Goal: Task Accomplishment & Management: Use online tool/utility

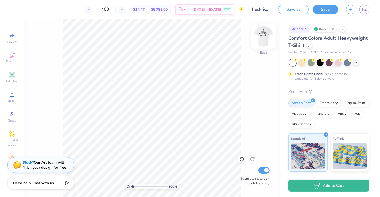
click at [263, 35] on img at bounding box center [263, 36] width 21 height 21
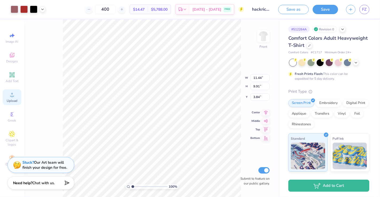
click at [14, 97] on icon at bounding box center [12, 95] width 6 height 6
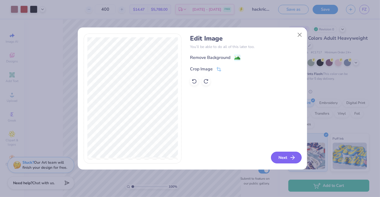
click at [284, 161] on button "Next" at bounding box center [286, 158] width 31 height 12
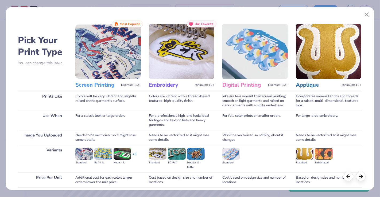
scroll to position [42, 0]
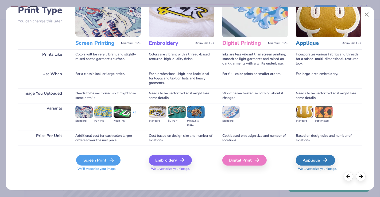
click at [106, 159] on div "Screen Print" at bounding box center [98, 160] width 44 height 11
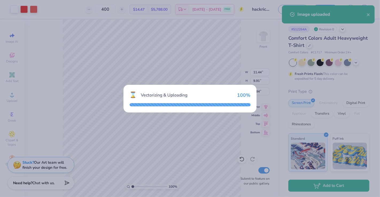
type input "14.53"
type input "4.41"
type input "11.54"
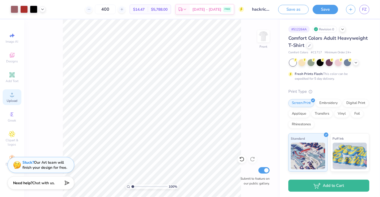
click at [14, 94] on icon at bounding box center [12, 95] width 6 height 6
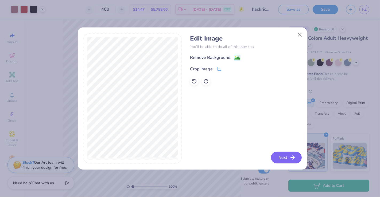
click at [284, 157] on button "Next" at bounding box center [286, 158] width 31 height 12
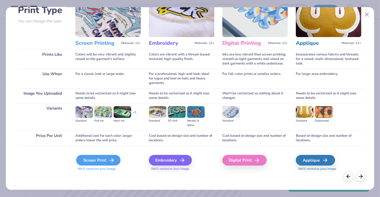
click at [109, 160] on icon at bounding box center [111, 160] width 6 height 6
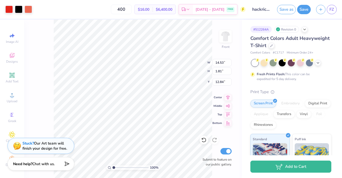
type input "11.44"
type input "9.91"
type input "3.84"
type input "3.98"
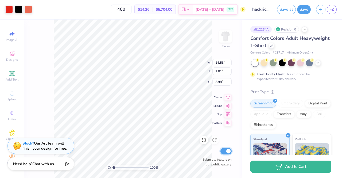
click at [228, 152] on input "Submit to feature on our public gallery." at bounding box center [225, 151] width 11 height 6
click at [228, 150] on input "Submit to feature on our public gallery." at bounding box center [225, 151] width 11 height 6
checkbox input "true"
click at [228, 36] on img at bounding box center [225, 36] width 21 height 21
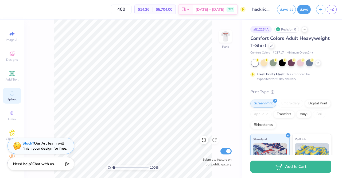
click at [13, 97] on span "Upload" at bounding box center [12, 99] width 11 height 4
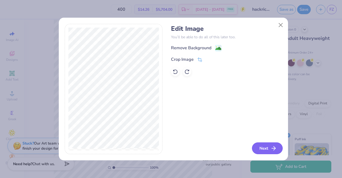
click at [269, 145] on button "Next" at bounding box center [267, 148] width 31 height 12
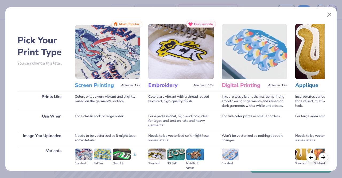
scroll to position [57, 0]
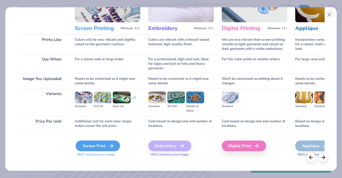
click at [110, 144] on icon at bounding box center [111, 145] width 6 height 6
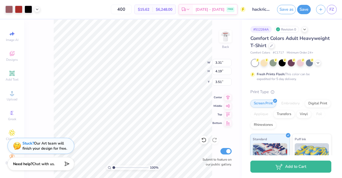
type input "3.31"
type input "4.19"
type input "4.16"
type input "2.55"
type input "3.24"
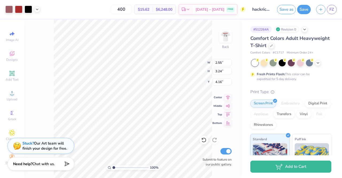
type input "5.02"
type input "2.05"
type input "2.60"
type input "5.23"
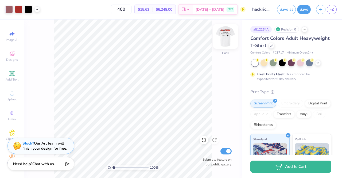
click at [226, 45] on img at bounding box center [225, 36] width 21 height 21
click at [225, 40] on img at bounding box center [225, 36] width 21 height 21
type input "4.68"
click at [228, 40] on img at bounding box center [225, 36] width 21 height 21
click at [228, 40] on img at bounding box center [225, 36] width 11 height 11
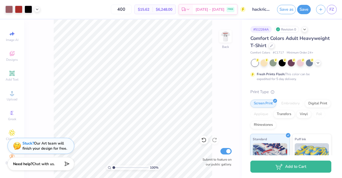
click at [228, 40] on img at bounding box center [225, 36] width 11 height 11
click at [229, 36] on img at bounding box center [225, 36] width 21 height 21
click at [11, 9] on div at bounding box center [8, 8] width 7 height 7
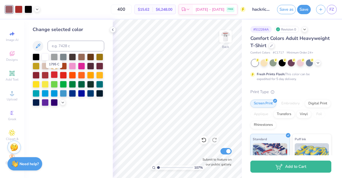
click at [54, 74] on div at bounding box center [54, 74] width 7 height 7
click at [22, 10] on div at bounding box center [18, 8] width 7 height 7
click at [56, 76] on div at bounding box center [54, 74] width 7 height 7
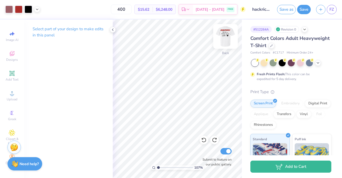
click at [221, 32] on img at bounding box center [225, 36] width 21 height 21
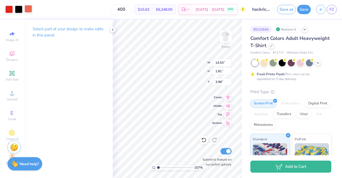
click at [31, 10] on div at bounding box center [28, 8] width 7 height 7
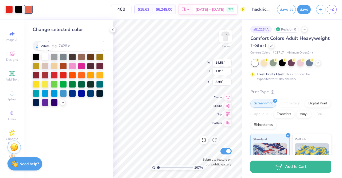
click at [47, 56] on div at bounding box center [45, 56] width 7 height 7
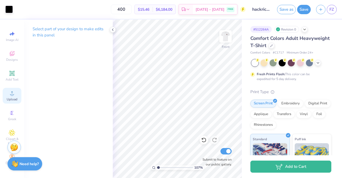
click at [10, 93] on circle at bounding box center [11, 94] width 3 height 3
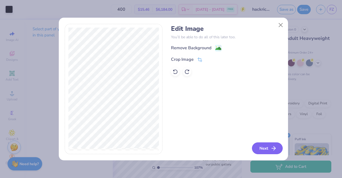
click at [272, 148] on line "button" at bounding box center [274, 148] width 4 height 0
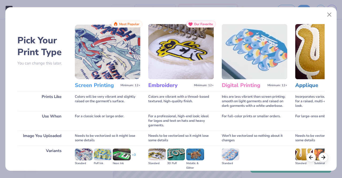
scroll to position [62, 0]
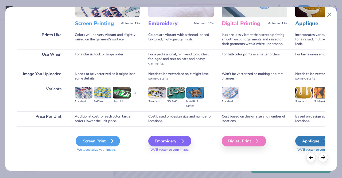
click at [98, 142] on div "Screen Print" at bounding box center [98, 140] width 44 height 11
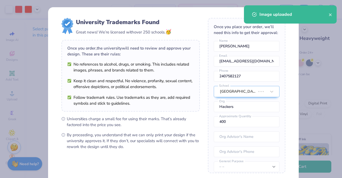
click at [161, 64] on body "Art colors 400 $16.95 Per Item $6,780.00 Total Est. Delivery [DATE] - [DATE] FR…" at bounding box center [171, 89] width 342 height 178
type input "1.07330167492306"
type input "3.77"
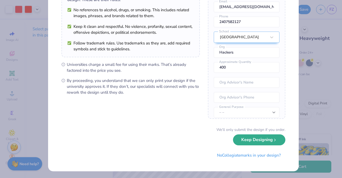
click at [245, 138] on button "Keep Designing" at bounding box center [259, 139] width 52 height 11
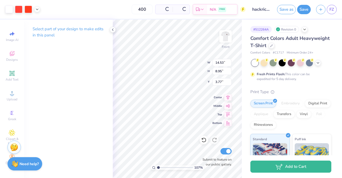
scroll to position [0, 0]
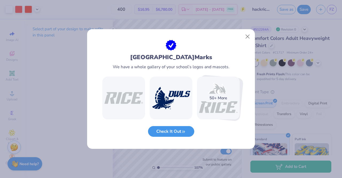
click at [182, 133] on icon "button" at bounding box center [183, 131] width 5 height 5
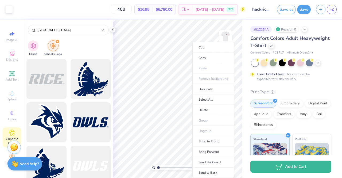
type input "1"
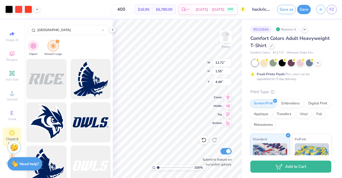
type input "4.49"
type input "1.48"
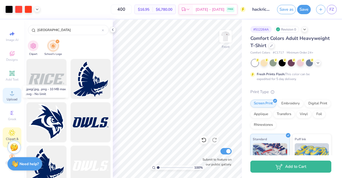
click at [10, 93] on circle at bounding box center [11, 94] width 3 height 3
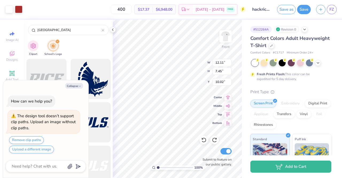
type textarea "x"
type input "14.53"
type input "8.94"
type input "9.28"
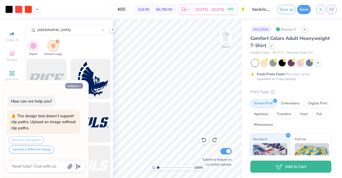
click at [82, 88] on button "Collapse" at bounding box center [74, 86] width 18 height 6
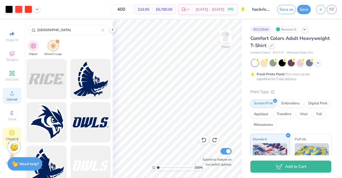
click at [11, 92] on icon at bounding box center [12, 93] width 6 height 6
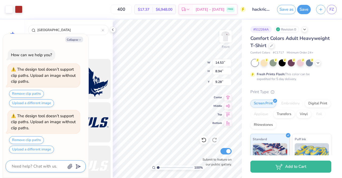
click at [55, 164] on textarea at bounding box center [38, 165] width 54 height 7
type textarea "x"
type textarea "c"
type textarea "x"
type textarea "can"
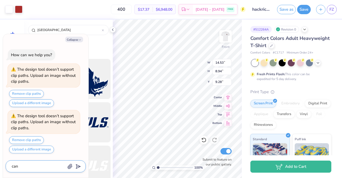
type textarea "x"
type textarea "can"
type textarea "x"
type textarea "can y"
type textarea "x"
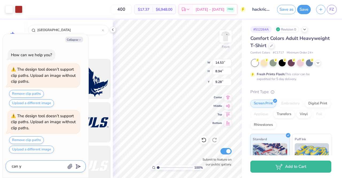
type textarea "can yo"
type textarea "x"
type textarea "can you"
type textarea "x"
type textarea "can you e"
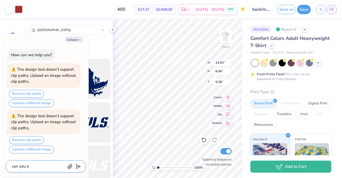
type textarea "x"
type textarea "can you"
type textarea "x"
type textarea "can you v"
type textarea "x"
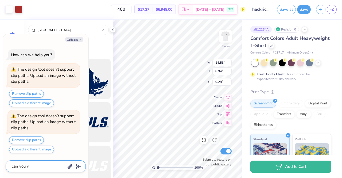
type textarea "can you ve"
type textarea "x"
type textarea "can you vec"
type textarea "x"
type textarea "can you vecto"
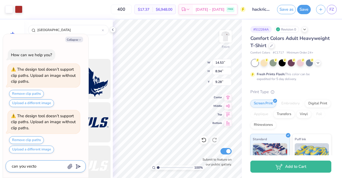
type textarea "x"
type textarea "can you vectori"
type textarea "x"
type textarea "can you vectoriz"
type textarea "x"
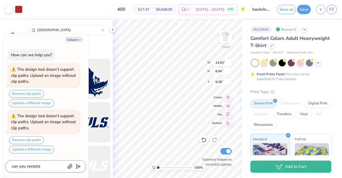
type textarea "can you vectorize"
type textarea "x"
type textarea "can you vectorize"
type textarea "x"
type textarea "can you vectorize t"
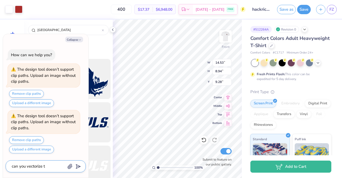
type textarea "x"
type textarea "can you vectorize th"
type textarea "x"
type textarea "can you vectorize tha"
type textarea "x"
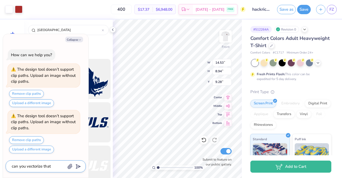
type textarea "can you vectorize that"
type textarea "x"
type textarea "can you vectorize that i"
type textarea "x"
type textarea "can you vectorize that im"
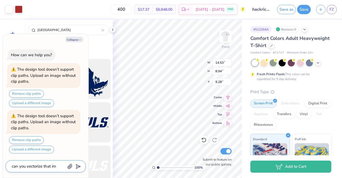
type textarea "x"
type textarea "can you vectorize that ima"
type textarea "x"
type textarea "can you vectorize that imag"
type textarea "x"
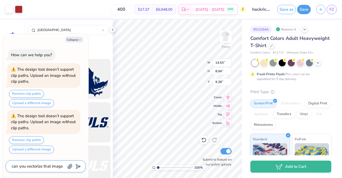
type textarea "can you vectorize that image"
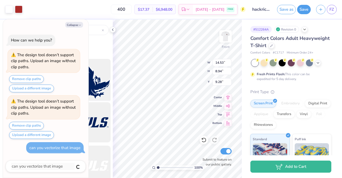
type textarea "x"
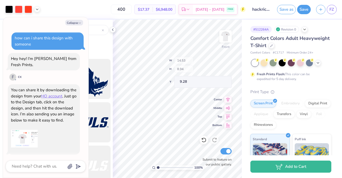
scroll to position [245, 0]
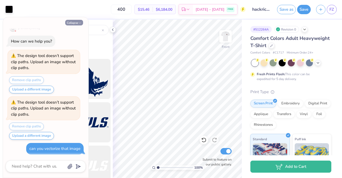
click at [79, 21] on button "Collapse" at bounding box center [74, 23] width 18 height 6
type textarea "x"
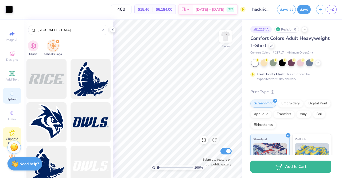
click at [12, 88] on div "Upload" at bounding box center [12, 96] width 19 height 16
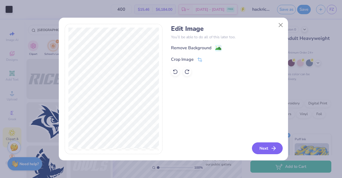
click at [262, 146] on button "Next" at bounding box center [267, 148] width 31 height 12
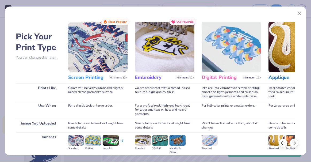
scroll to position [62, 0]
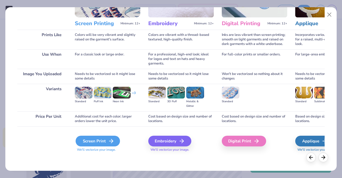
click at [99, 144] on div "Screen Print" at bounding box center [98, 140] width 44 height 11
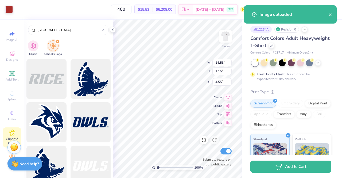
type input "4.55"
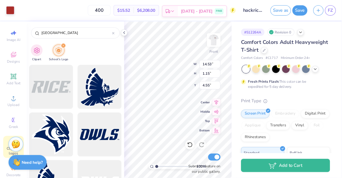
scroll to position [6, 0]
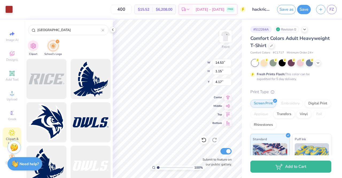
type input "4.17"
type input "8.18"
type input "5.11"
click at [114, 30] on icon at bounding box center [113, 30] width 4 height 4
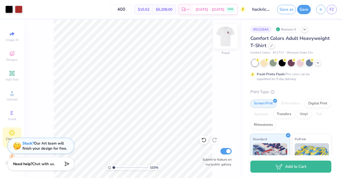
click at [231, 33] on img at bounding box center [225, 36] width 21 height 21
click at [231, 33] on img at bounding box center [225, 36] width 11 height 11
click at [15, 92] on div "Upload" at bounding box center [12, 96] width 19 height 16
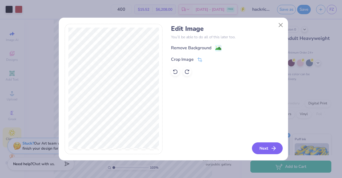
click at [261, 145] on button "Next" at bounding box center [267, 148] width 31 height 12
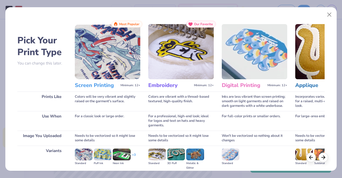
scroll to position [62, 0]
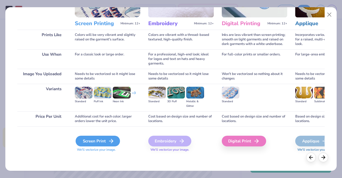
click at [107, 143] on div "Screen Print" at bounding box center [98, 140] width 44 height 11
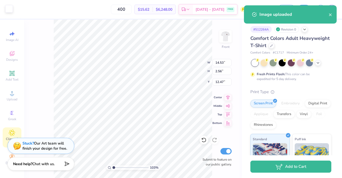
click at [12, 11] on div at bounding box center [8, 8] width 7 height 7
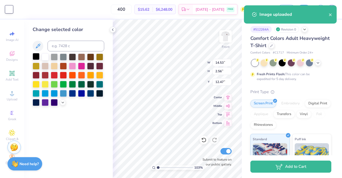
click at [38, 56] on div at bounding box center [36, 56] width 7 height 7
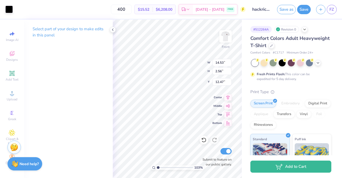
type input "1.0283680941868"
type input "15.85"
type input "1.0283680941868"
type input "7.67"
type input "1.35"
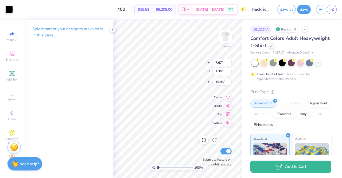
type input "1.0283680941868"
type input "16.05"
type input "1.0283680941868"
type input "6.05"
type input "1.07"
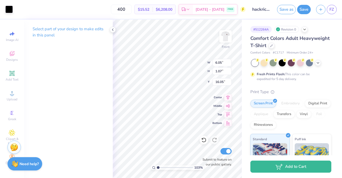
type input "1.0283680941868"
type input "15.85"
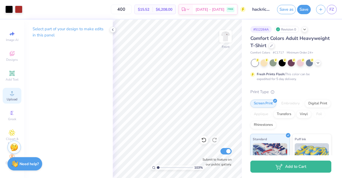
click at [12, 90] on icon at bounding box center [12, 93] width 6 height 6
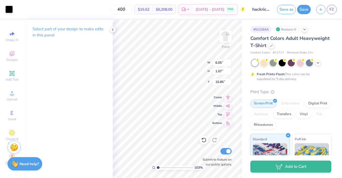
type input "1.0283680941868"
type input "16.02"
click at [225, 37] on img at bounding box center [225, 36] width 21 height 21
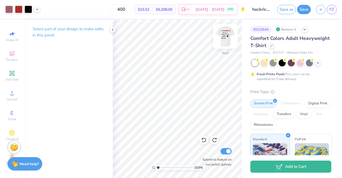
click at [219, 47] on img at bounding box center [225, 36] width 21 height 21
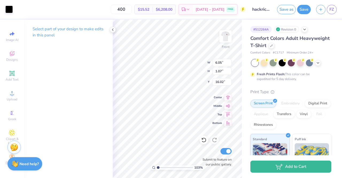
type input "1.0283680941868"
type input "5.50"
type input "0.97"
type input "16.12"
type input "1.0283680941868"
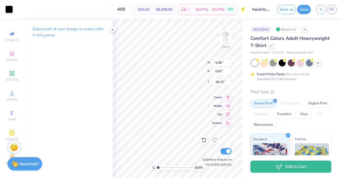
type input "15.85"
type input "1.0283680941868"
type input "1.94"
type input "2.17"
type input "1.0283680941868"
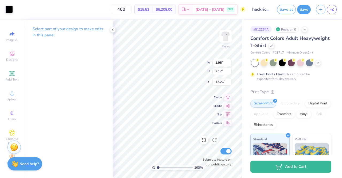
type input "12.66"
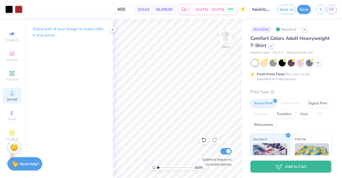
click at [15, 88] on div "Upload" at bounding box center [12, 96] width 19 height 16
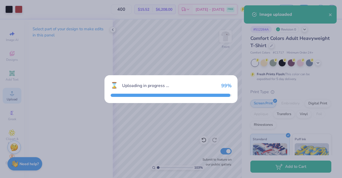
type input "1.0283680941868"
type textarea "x"
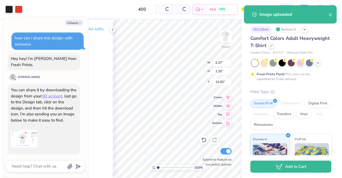
scroll to position [291, 0]
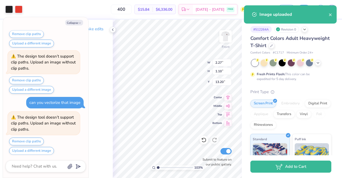
type input "1.0283680941868"
type textarea "x"
type input "1.0283680941868"
type textarea "x"
type input "7.93"
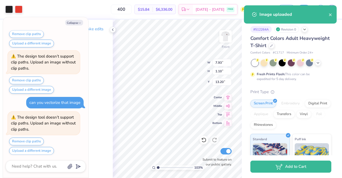
type input "3.84"
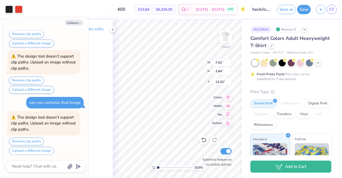
type input "1.0283680941868"
type textarea "x"
type input "1.0283680941868"
type textarea "x"
type input "18.31"
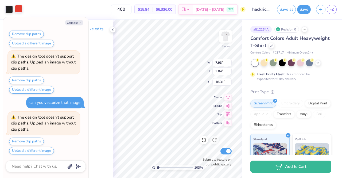
click at [19, 8] on div at bounding box center [18, 8] width 7 height 7
type input "1.0283680941868"
type textarea "x"
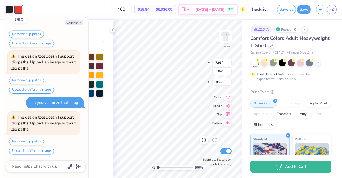
type input "1"
click at [69, 21] on button "Collapse" at bounding box center [74, 23] width 18 height 6
type textarea "x"
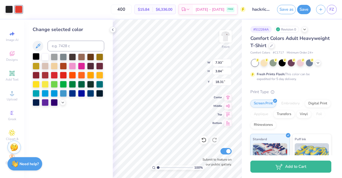
click at [37, 56] on div at bounding box center [36, 56] width 7 height 7
type input "1.17517574727315"
type input "6.52"
type input "3.16"
type input "1.17517574727315"
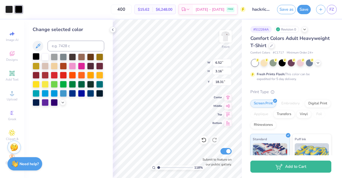
type input "17.24"
type input "1.17517574727315"
type input "5.50"
type input "0.97"
type input "15.85"
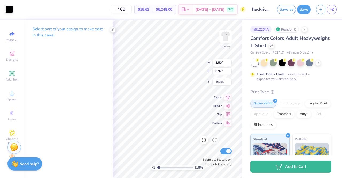
type input "1.17517574727315"
type input "6.52"
type input "3.16"
type input "17.24"
type input "1.17517574727315"
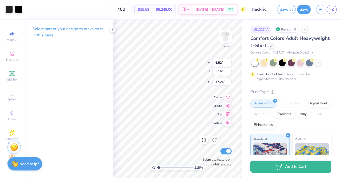
type input "15.85"
type input "1.17517574727315"
type input "4.94"
type input "2.39"
type input "1.17517574727315"
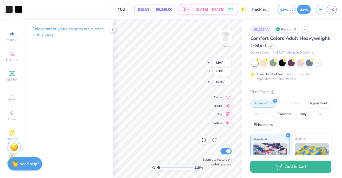
type input "15.62"
click at [112, 29] on polyline at bounding box center [112, 30] width 1 height 2
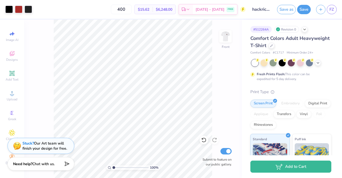
type input "1"
click at [204, 138] on icon at bounding box center [203, 140] width 5 height 5
click at [217, 140] on icon at bounding box center [214, 139] width 5 height 5
click at [226, 35] on img at bounding box center [225, 36] width 21 height 21
click at [303, 9] on button "Save" at bounding box center [304, 8] width 14 height 9
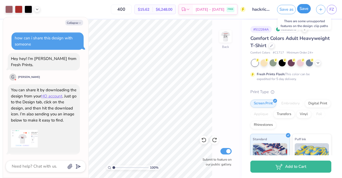
scroll to position [337, 0]
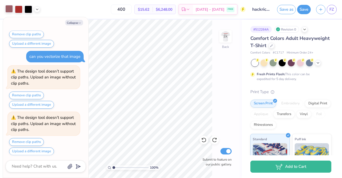
click at [11, 12] on div at bounding box center [8, 8] width 7 height 7
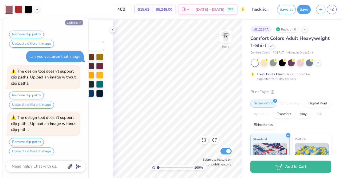
click at [76, 24] on button "Collapse" at bounding box center [74, 23] width 18 height 6
type textarea "x"
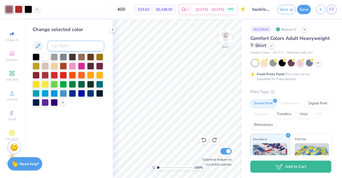
click at [65, 44] on input at bounding box center [76, 46] width 57 height 11
type input "7627"
click at [87, 103] on div at bounding box center [69, 79] width 72 height 52
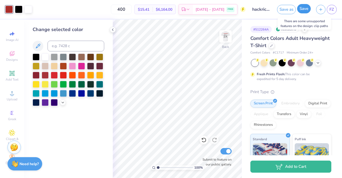
click at [309, 7] on button "Save" at bounding box center [304, 8] width 14 height 9
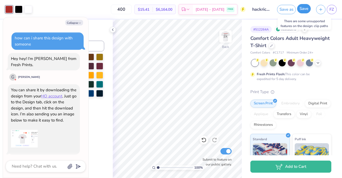
scroll to position [382, 0]
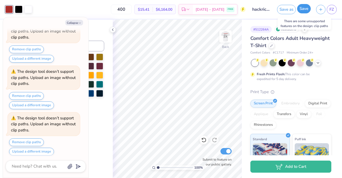
click at [306, 9] on button "Save" at bounding box center [304, 8] width 14 height 9
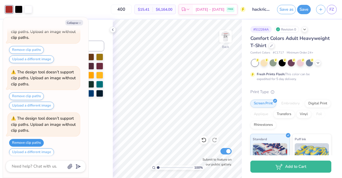
click at [34, 140] on button "Remove clip paths" at bounding box center [26, 143] width 35 height 8
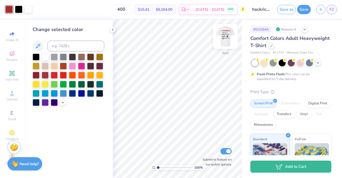
click at [229, 35] on img at bounding box center [225, 36] width 21 height 21
click at [306, 6] on button "Save" at bounding box center [304, 8] width 14 height 9
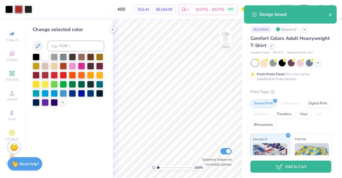
click at [114, 29] on icon at bounding box center [113, 30] width 4 height 4
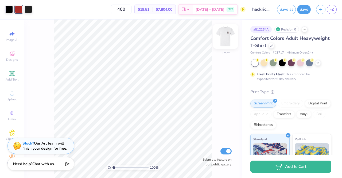
click at [226, 37] on img at bounding box center [225, 36] width 21 height 21
click at [226, 37] on img at bounding box center [225, 36] width 11 height 11
click at [28, 10] on div at bounding box center [28, 8] width 7 height 7
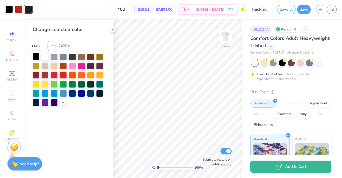
click at [33, 57] on div at bounding box center [36, 56] width 7 height 7
click at [86, 33] on div "Change selected color" at bounding box center [69, 29] width 72 height 7
click at [224, 37] on img at bounding box center [225, 36] width 21 height 21
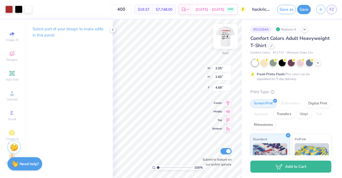
click at [230, 38] on img at bounding box center [225, 36] width 21 height 21
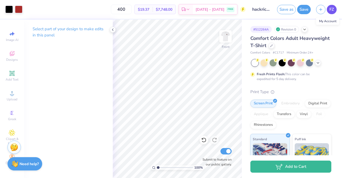
click at [336, 9] on link "FZ" at bounding box center [332, 9] width 10 height 9
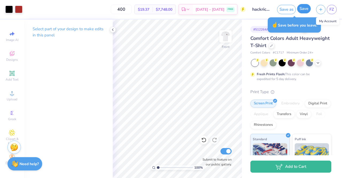
click at [301, 10] on button "Save" at bounding box center [304, 8] width 14 height 9
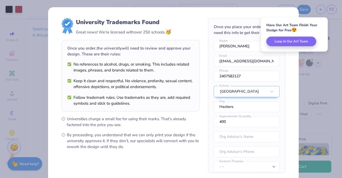
click at [295, 61] on div "University Trademarks Found Great news! We’re licensed with over 250 schools. 🥳…" at bounding box center [173, 116] width 251 height 218
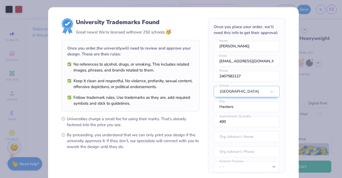
scroll to position [54, 0]
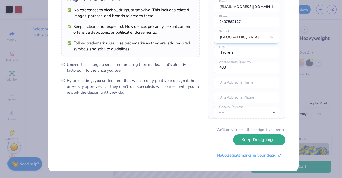
click at [268, 143] on button "Keep Designing" at bounding box center [259, 139] width 52 height 11
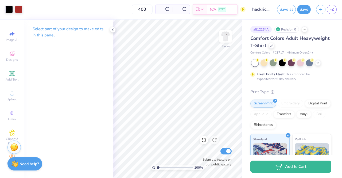
scroll to position [0, 0]
click at [260, 10] on input "hackrice15" at bounding box center [261, 9] width 26 height 11
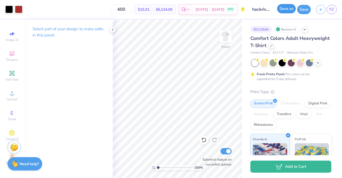
click at [290, 12] on button "Save as" at bounding box center [286, 8] width 19 height 9
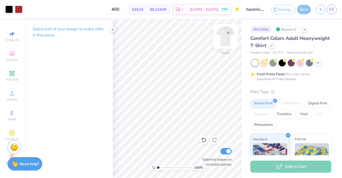
click at [226, 45] on img at bounding box center [225, 36] width 21 height 21
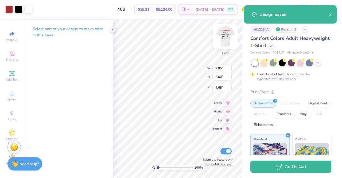
click at [229, 33] on body "Art colors 400 $15.31 Per Item $6,124.00 Total Est. Delivery [DATE] - [DATE] FR…" at bounding box center [171, 89] width 342 height 178
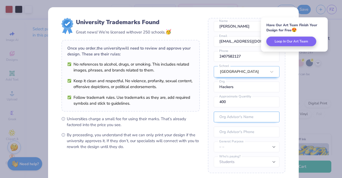
scroll to position [54, 0]
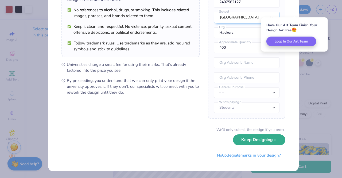
click at [256, 142] on button "Keep Designing" at bounding box center [259, 139] width 52 height 11
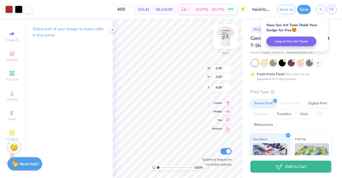
click at [225, 36] on img at bounding box center [225, 36] width 21 height 21
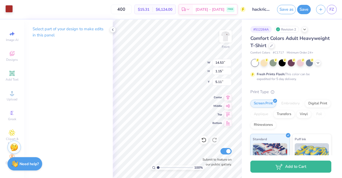
click at [10, 7] on div at bounding box center [8, 8] width 7 height 7
click at [149, 8] on span "$15.31" at bounding box center [143, 10] width 11 height 6
click at [149, 12] on span "$15.31" at bounding box center [143, 10] width 11 height 6
click at [340, 10] on div "Save as Save FZ" at bounding box center [309, 9] width 65 height 19
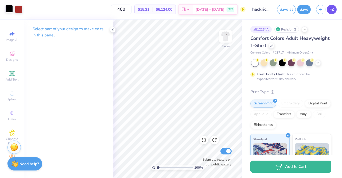
click at [334, 11] on span "FZ" at bounding box center [331, 9] width 5 height 6
click at [288, 43] on span "Comfort Colors Adult Heavyweight T-Shirt" at bounding box center [289, 42] width 79 height 14
click at [273, 46] on icon at bounding box center [271, 45] width 3 height 3
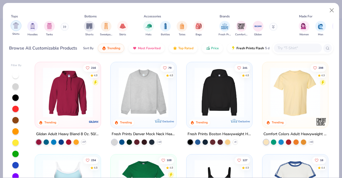
click at [14, 27] on img "filter for Shirts" at bounding box center [16, 25] width 6 height 6
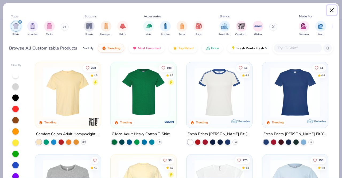
click at [329, 11] on button "Close" at bounding box center [332, 10] width 10 height 10
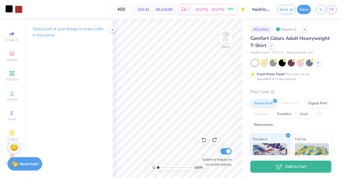
click at [300, 49] on div "Comfort Colors Adult Heavyweight T-Shirt Comfort Colors # C1717 Minimum Order: …" at bounding box center [290, 45] width 81 height 20
click at [272, 46] on icon at bounding box center [271, 45] width 2 height 2
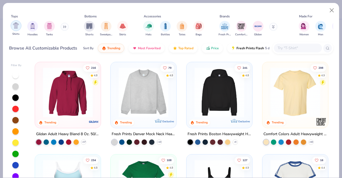
click at [18, 26] on img "filter for Shirts" at bounding box center [16, 25] width 6 height 6
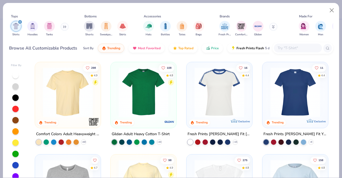
click at [124, 89] on img at bounding box center [143, 92] width 55 height 50
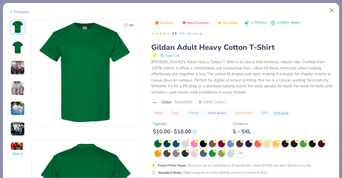
click at [75, 89] on img at bounding box center [85, 73] width 106 height 106
click at [331, 11] on button "Close" at bounding box center [332, 10] width 10 height 10
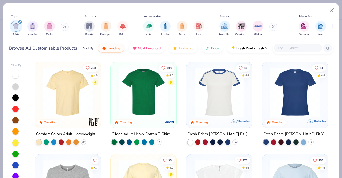
click at [155, 89] on img at bounding box center [143, 92] width 55 height 50
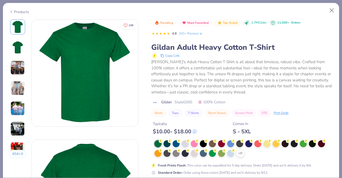
click at [14, 11] on div "Products" at bounding box center [19, 12] width 20 height 6
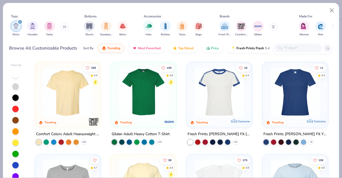
drag, startPoint x: 154, startPoint y: 99, endPoint x: 139, endPoint y: 95, distance: 15.6
click at [139, 95] on img at bounding box center [143, 92] width 55 height 50
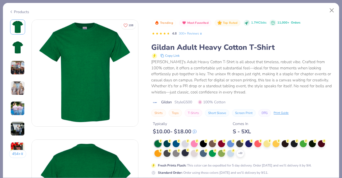
click at [183, 149] on div at bounding box center [185, 152] width 7 height 7
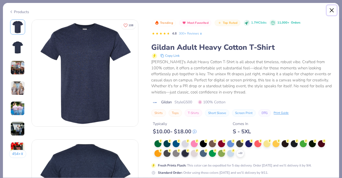
click at [330, 12] on button "Close" at bounding box center [332, 10] width 10 height 10
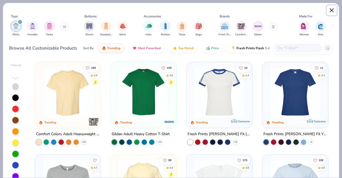
click at [334, 11] on button "Close" at bounding box center [332, 10] width 10 height 10
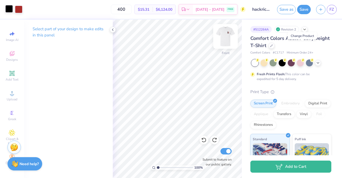
click at [230, 38] on img at bounding box center [225, 36] width 21 height 21
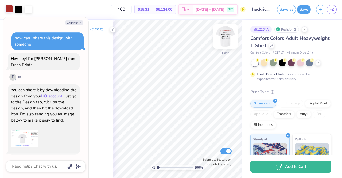
scroll to position [460, 0]
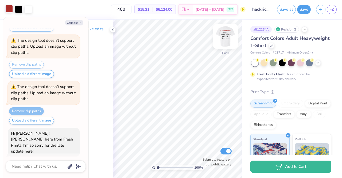
click at [227, 33] on img at bounding box center [225, 36] width 21 height 21
click at [227, 33] on img at bounding box center [225, 36] width 11 height 11
type textarea "x"
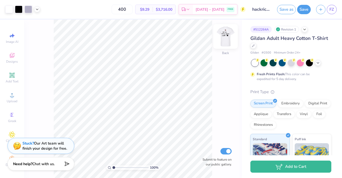
click at [222, 35] on img at bounding box center [225, 36] width 21 height 21
click at [222, 35] on img at bounding box center [225, 36] width 11 height 11
click at [222, 36] on img at bounding box center [225, 36] width 21 height 21
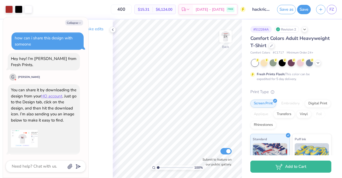
click at [320, 62] on div at bounding box center [318, 63] width 6 height 6
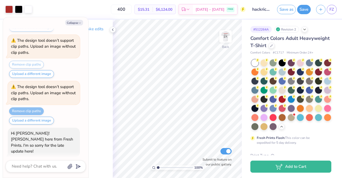
click at [273, 52] on span "# C1717" at bounding box center [278, 52] width 11 height 5
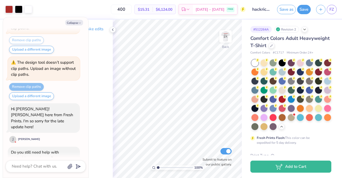
scroll to position [491, 0]
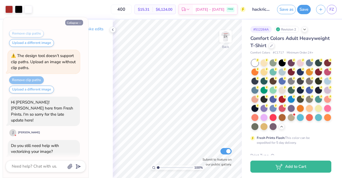
click at [75, 24] on button "Collapse" at bounding box center [74, 23] width 18 height 6
type textarea "x"
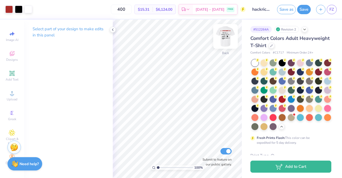
click at [229, 36] on img at bounding box center [225, 36] width 21 height 21
click at [228, 36] on img at bounding box center [225, 36] width 21 height 21
click at [223, 37] on img at bounding box center [225, 36] width 21 height 21
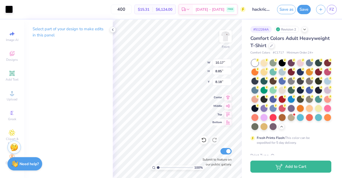
type input "10.17"
type input "8.85"
type input "8.18"
type input "7.65"
